Goal: Navigation & Orientation: Understand site structure

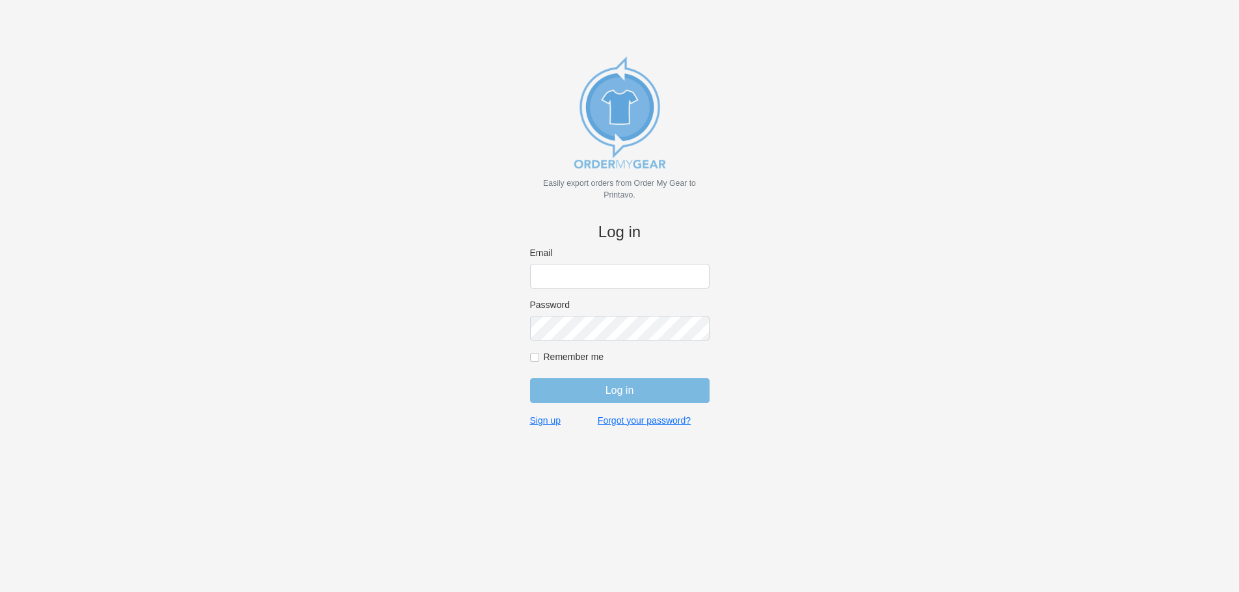
type input "[EMAIL_ADDRESS][DOMAIN_NAME]"
click at [650, 384] on input "Log in" at bounding box center [619, 390] width 179 height 25
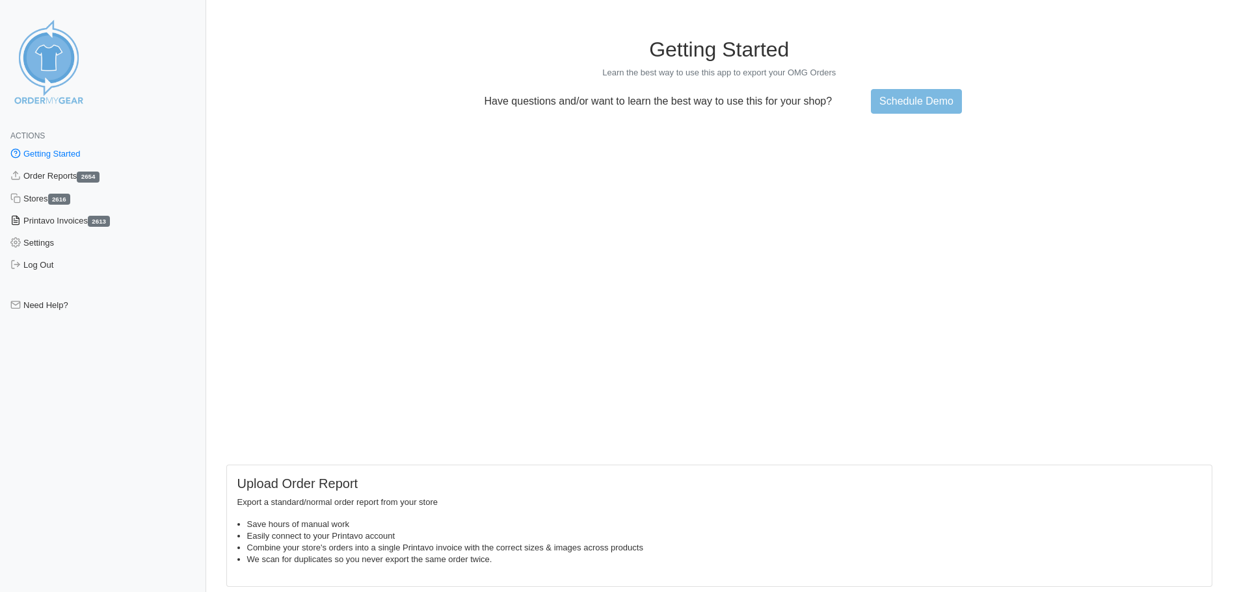
click at [85, 223] on link "Printavo Invoices 2613" at bounding box center [103, 221] width 206 height 22
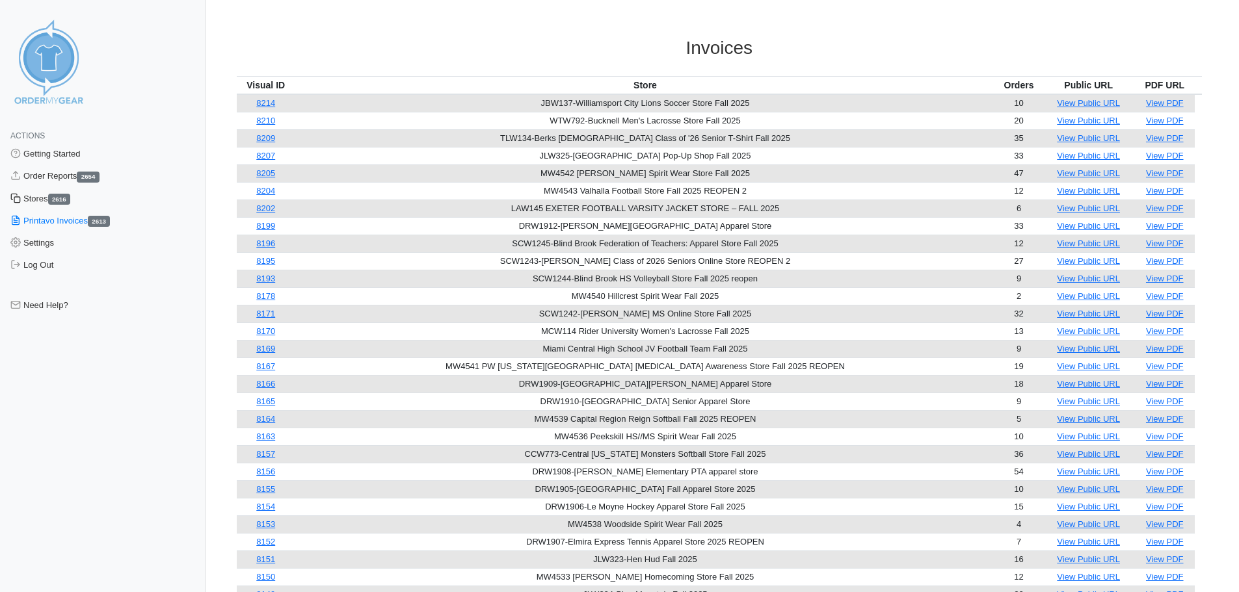
click at [33, 201] on link "Stores 2616" at bounding box center [103, 199] width 206 height 22
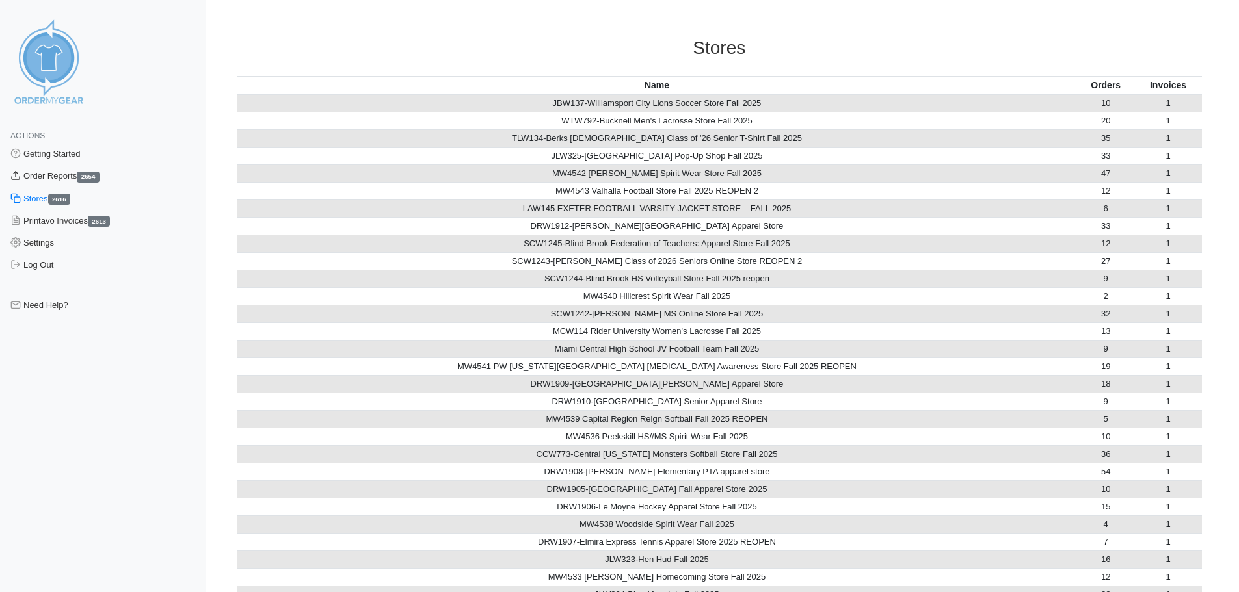
click at [44, 178] on link "Order Reports 2654" at bounding box center [103, 176] width 206 height 22
